Goal: Transaction & Acquisition: Purchase product/service

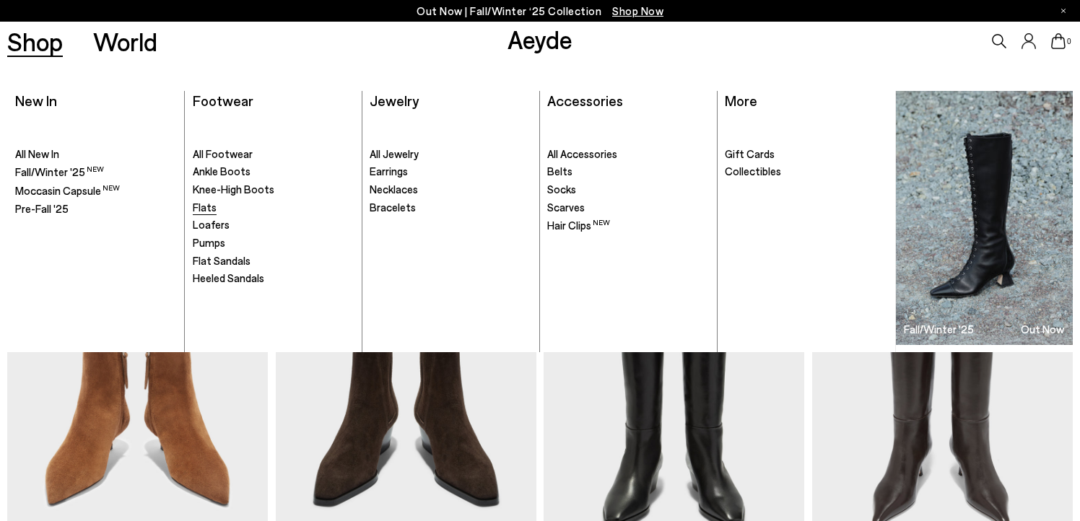
click at [225, 207] on link "Flats" at bounding box center [274, 208] width 162 height 14
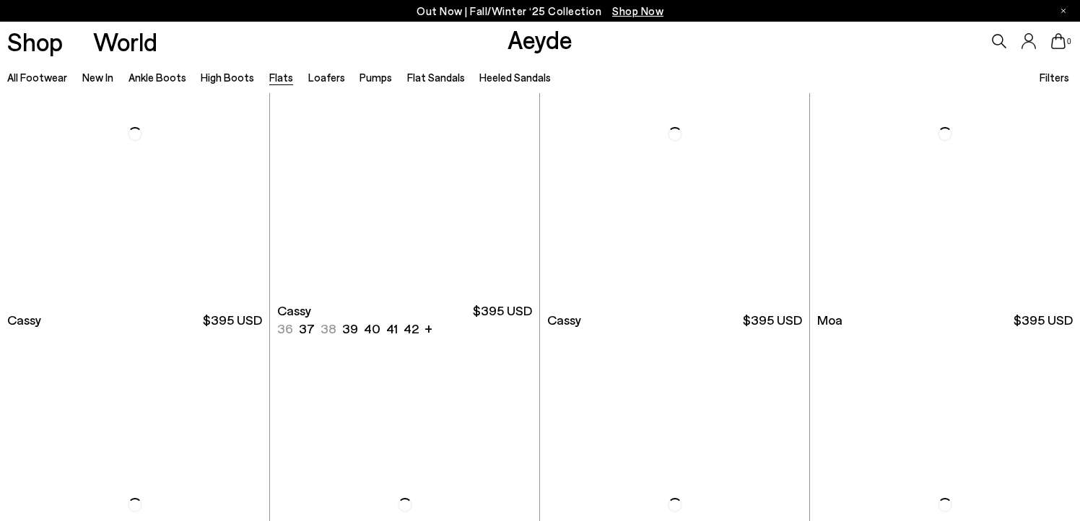
scroll to position [2614, 0]
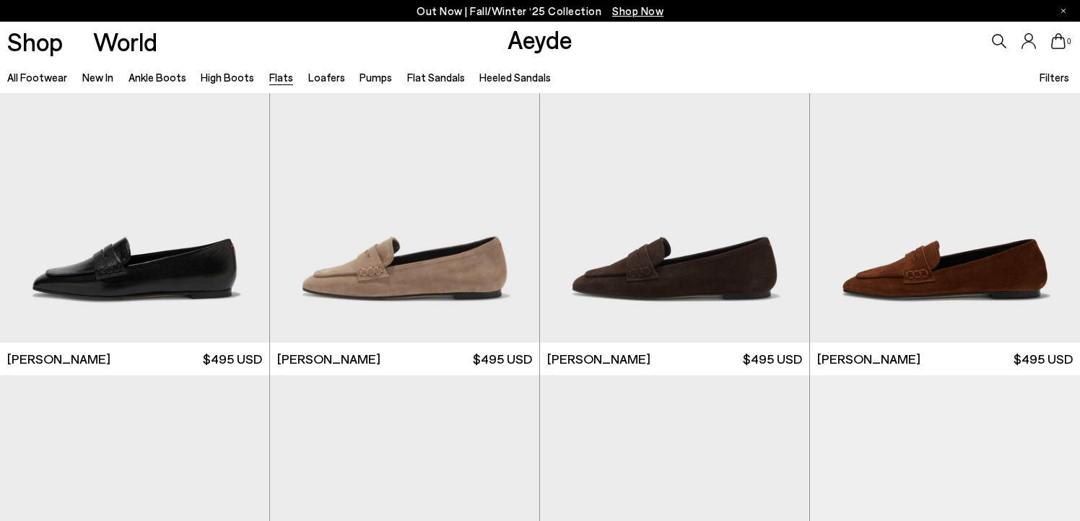
scroll to position [5774, 0]
